Goal: Contribute content: Contribute content

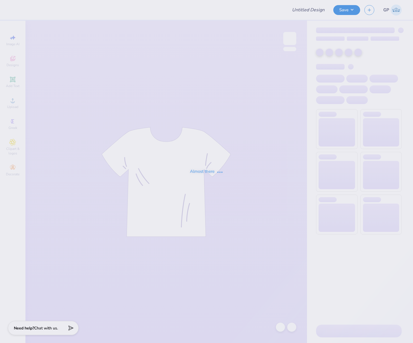
type input "Loretto Academy Merch 2025!"
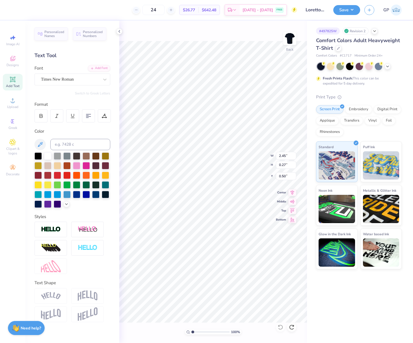
type input "5.84"
type input "7.72"
type input "0.84"
type input "5.92"
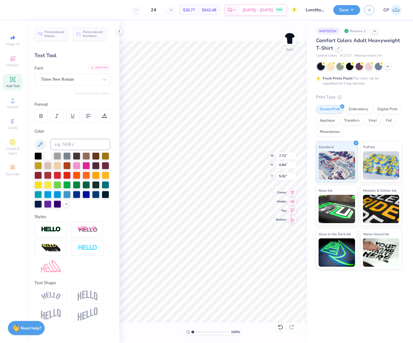
click at [99, 70] on div "Add Font" at bounding box center [99, 67] width 22 height 6
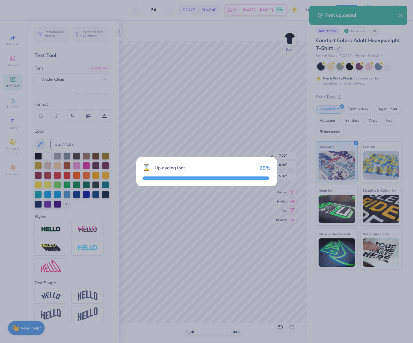
type input "7.33"
type input "1.13"
type input "5.83"
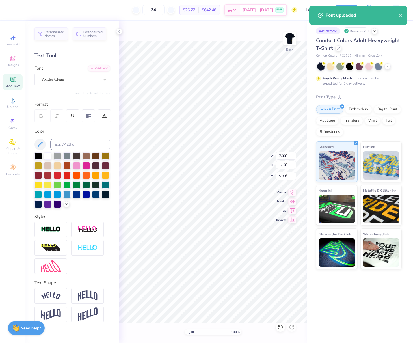
type input "7.72"
type input "0.84"
type input "5.92"
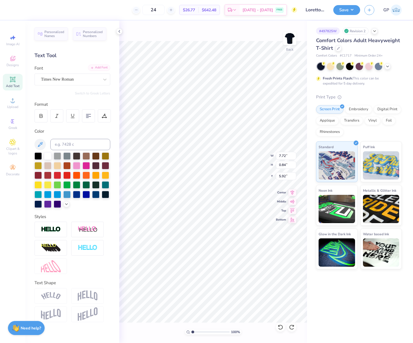
click at [102, 67] on div "Add Font" at bounding box center [99, 67] width 22 height 6
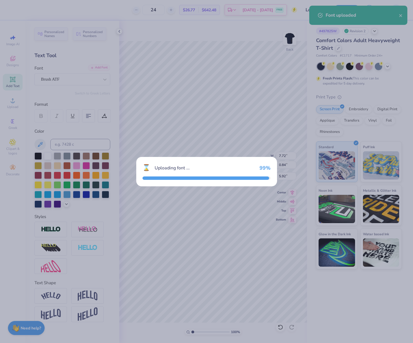
type input "6.81"
type input "1.05"
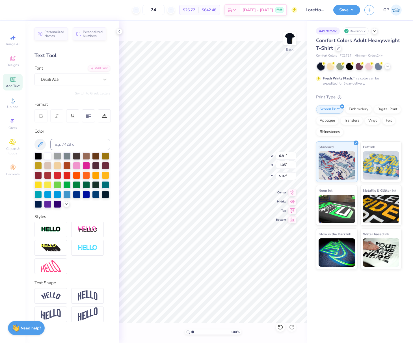
type input "3.00"
click at [285, 155] on input "6.81" at bounding box center [286, 156] width 20 height 8
click at [285, 156] on input "6.81" at bounding box center [286, 156] width 20 height 8
type input "11.00"
type input "1.69"
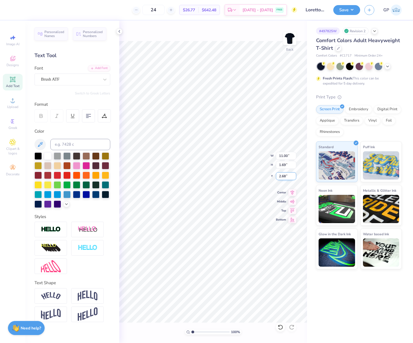
click at [286, 175] on input "2.68" at bounding box center [286, 176] width 20 height 8
type input "3.00"
click at [286, 41] on img at bounding box center [289, 38] width 23 height 23
click at [338, 10] on button "Save" at bounding box center [346, 9] width 27 height 10
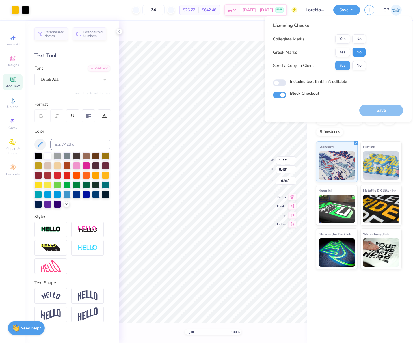
click at [355, 52] on button "No" at bounding box center [359, 52] width 14 height 9
click at [356, 42] on button "No" at bounding box center [359, 38] width 14 height 9
click at [368, 106] on button "Save" at bounding box center [381, 110] width 44 height 12
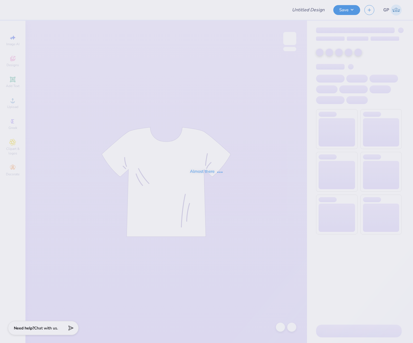
type input "Loretto Academy Merch 2025!"
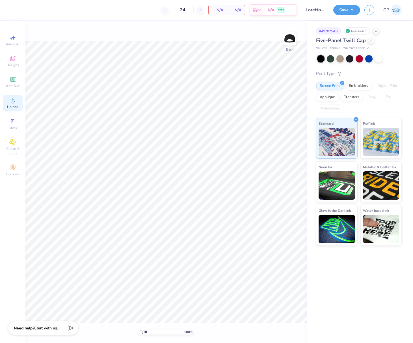
click at [10, 105] on span "Upload" at bounding box center [12, 106] width 11 height 5
click at [279, 156] on input "2.77" at bounding box center [279, 156] width 20 height 8
type input "3.00"
click at [280, 156] on input "3.00" at bounding box center [279, 156] width 20 height 8
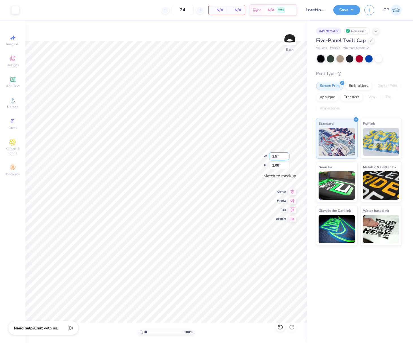
type input "2.50"
click at [16, 100] on div "Upload" at bounding box center [13, 103] width 20 height 17
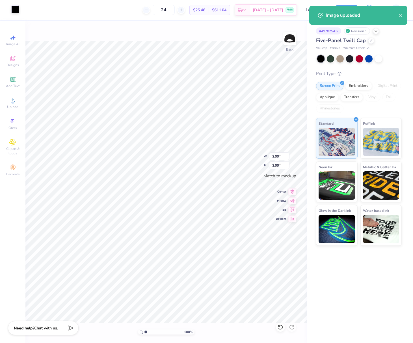
click at [19, 13] on div at bounding box center [15, 9] width 8 height 8
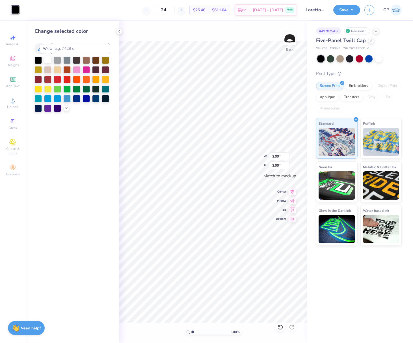
click at [47, 60] on div at bounding box center [47, 59] width 7 height 7
click at [78, 146] on div "Change selected color" at bounding box center [72, 182] width 94 height 322
drag, startPoint x: 276, startPoint y: 156, endPoint x: 280, endPoint y: 157, distance: 4.0
click at [280, 157] on input "2.99" at bounding box center [279, 156] width 20 height 8
type input "2.50"
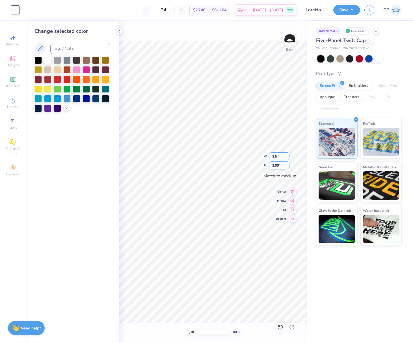
type input "2.50"
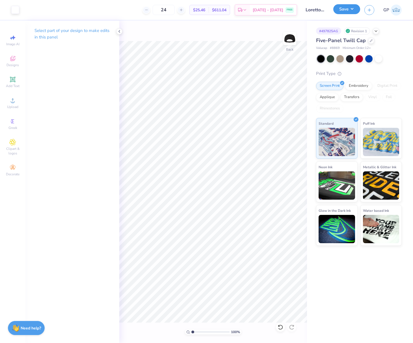
click at [342, 10] on button "Save" at bounding box center [346, 9] width 27 height 10
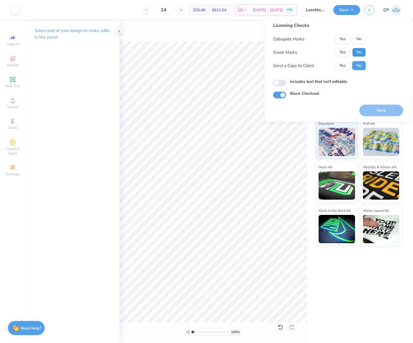
click at [358, 53] on button "No" at bounding box center [359, 52] width 14 height 9
click at [358, 39] on button "No" at bounding box center [359, 38] width 14 height 9
click at [279, 83] on input "Includes text that isn't editable" at bounding box center [279, 82] width 13 height 7
checkbox input "true"
click at [375, 111] on button "Save" at bounding box center [381, 110] width 44 height 12
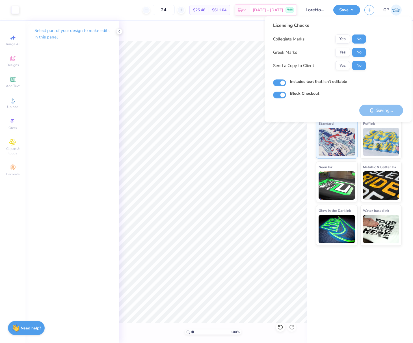
click at [357, 256] on div "# 497825AG Revision 1 Five-Panel Twill Cap Valucap # 8869 Minimum Order: 12 + P…" at bounding box center [360, 182] width 106 height 322
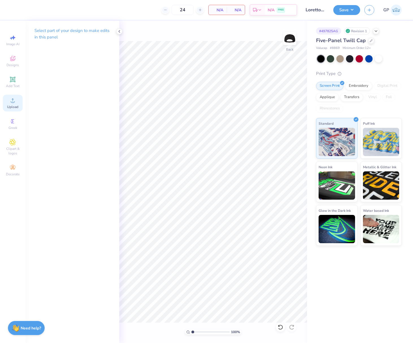
click at [11, 104] on div "Upload" at bounding box center [13, 103] width 20 height 17
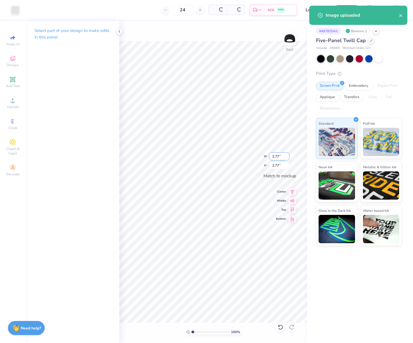
click at [279, 154] on input "2.77" at bounding box center [279, 156] width 20 height 8
type input "2.50"
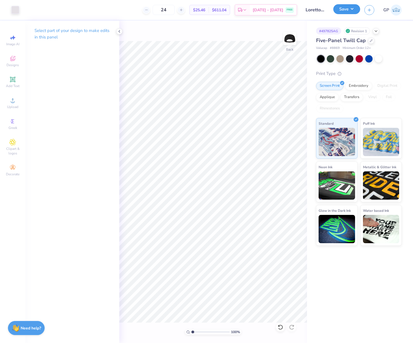
click at [340, 9] on button "Save" at bounding box center [346, 9] width 27 height 10
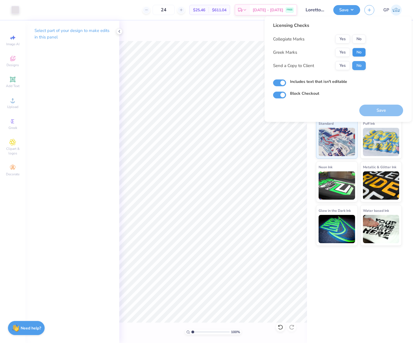
drag, startPoint x: 370, startPoint y: 53, endPoint x: 360, endPoint y: 52, distance: 9.9
click at [369, 53] on div "Licensing Checks Collegiate Marks Yes No Greek Marks Yes No Send a Copy to Clie…" at bounding box center [338, 60] width 130 height 76
click at [358, 52] on button "No" at bounding box center [359, 52] width 14 height 9
click at [361, 38] on button "No" at bounding box center [359, 38] width 14 height 9
click at [374, 110] on button "Save" at bounding box center [381, 110] width 44 height 12
